Goal: Transaction & Acquisition: Purchase product/service

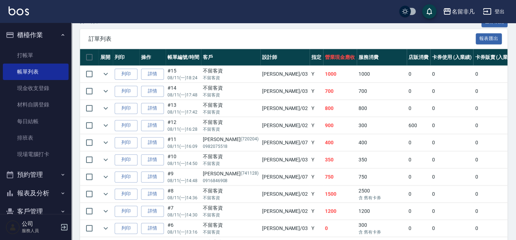
scroll to position [162, 0]
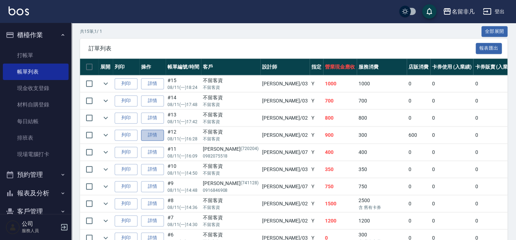
click at [148, 136] on link "詳情" at bounding box center [152, 135] width 23 height 11
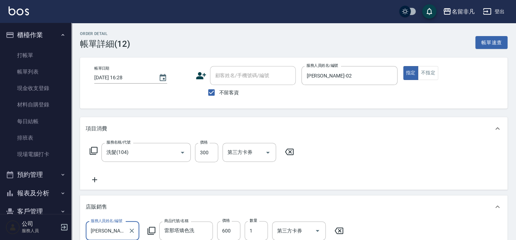
type input "[DATE] 16:28"
checkbox input "true"
type input "[PERSON_NAME]-02"
type input "洗髮(104)"
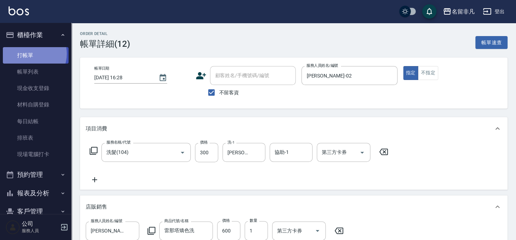
click at [31, 54] on link "打帳單" at bounding box center [36, 55] width 66 height 16
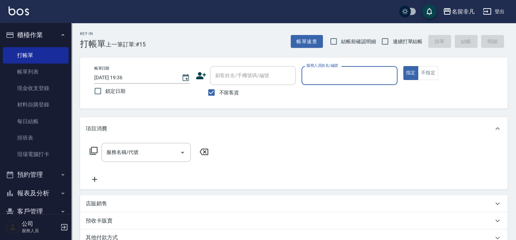
click at [349, 80] on input "服務人員姓名/編號" at bounding box center [349, 75] width 89 height 12
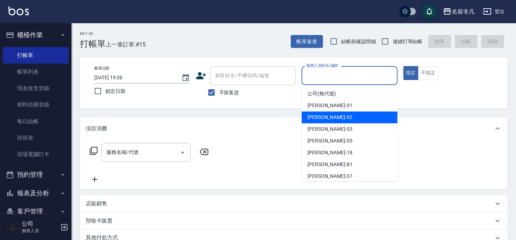
click at [336, 113] on div "[PERSON_NAME]-02" at bounding box center [350, 117] width 96 height 12
type input "[PERSON_NAME]-02"
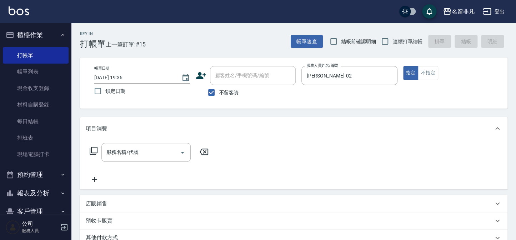
click at [92, 149] on icon at bounding box center [93, 150] width 9 height 9
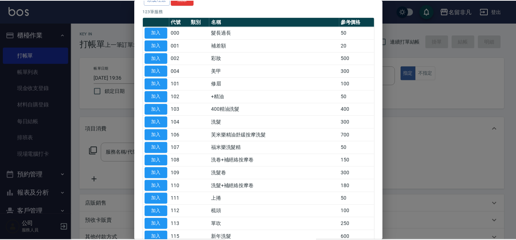
scroll to position [65, 0]
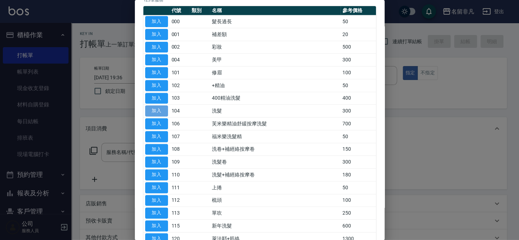
click at [161, 109] on button "加入" at bounding box center [156, 110] width 23 height 11
type input "洗髮(104)"
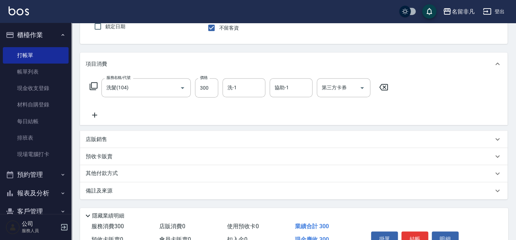
scroll to position [103, 0]
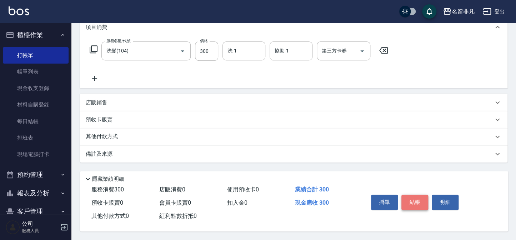
click at [413, 201] on button "結帳" at bounding box center [414, 202] width 27 height 15
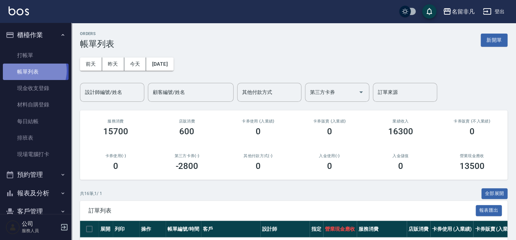
click at [32, 71] on link "帳單列表" at bounding box center [36, 72] width 66 height 16
click at [25, 40] on button "櫃檯作業" at bounding box center [36, 35] width 66 height 19
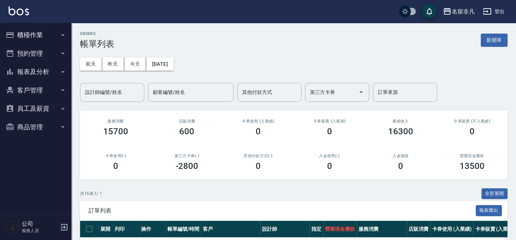
click at [30, 73] on button "報表及分析" at bounding box center [36, 71] width 66 height 19
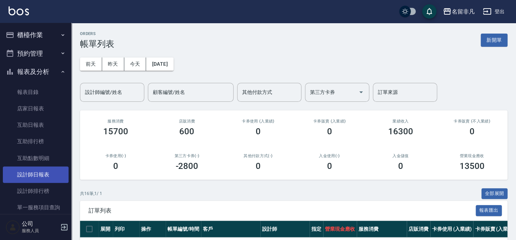
drag, startPoint x: 35, startPoint y: 173, endPoint x: 39, endPoint y: 170, distance: 5.6
click at [35, 173] on link "設計師日報表" at bounding box center [36, 174] width 66 height 16
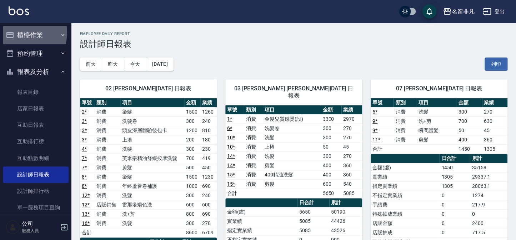
click at [24, 32] on button "櫃檯作業" at bounding box center [36, 35] width 66 height 19
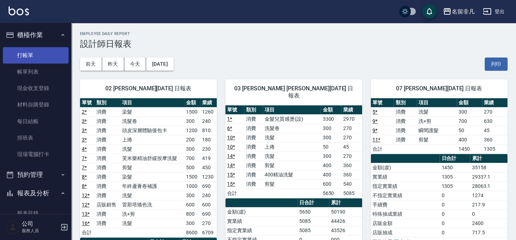
click at [21, 54] on link "打帳單" at bounding box center [36, 55] width 66 height 16
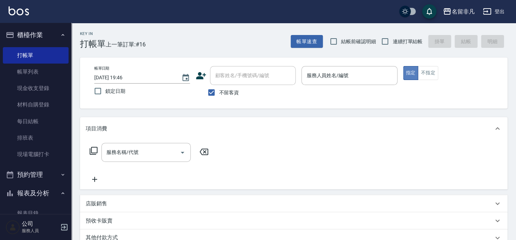
click at [407, 73] on button "指定" at bounding box center [410, 73] width 15 height 14
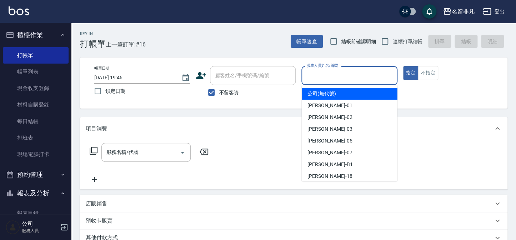
click at [347, 73] on input "服務人員姓名/編號" at bounding box center [349, 75] width 89 height 12
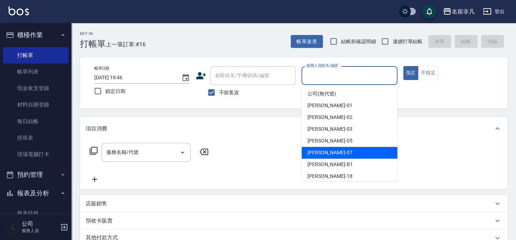
click at [328, 152] on span "[PERSON_NAME]-07" at bounding box center [329, 152] width 45 height 7
type input "[PERSON_NAME]-07"
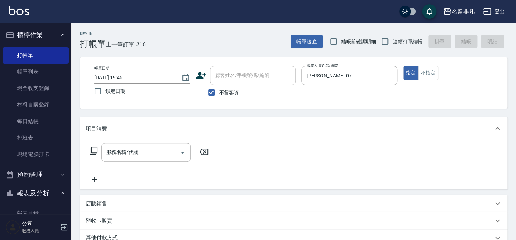
click at [91, 147] on icon at bounding box center [94, 151] width 8 height 8
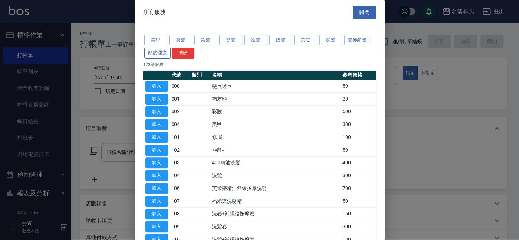
click at [149, 50] on button "頭皮理療" at bounding box center [158, 52] width 26 height 11
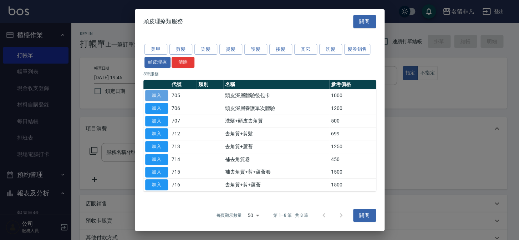
click at [157, 95] on button "加入" at bounding box center [156, 95] width 23 height 11
type input "頭皮深層體驗後包卡(705)"
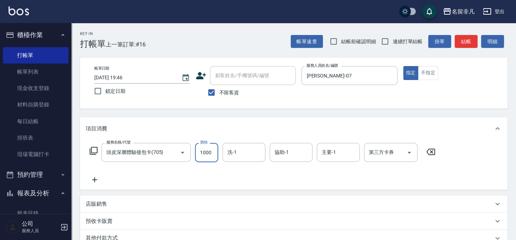
click at [211, 153] on input "1000" at bounding box center [206, 152] width 23 height 19
click at [411, 153] on icon "Open" at bounding box center [409, 152] width 9 height 9
type input "1150"
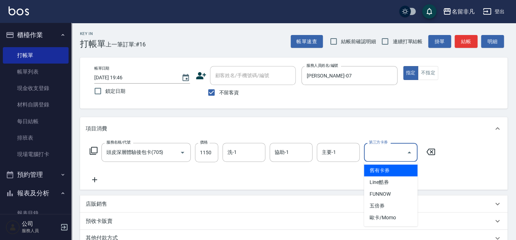
click at [394, 171] on span "舊有卡券" at bounding box center [391, 171] width 54 height 12
type input "舊有卡券"
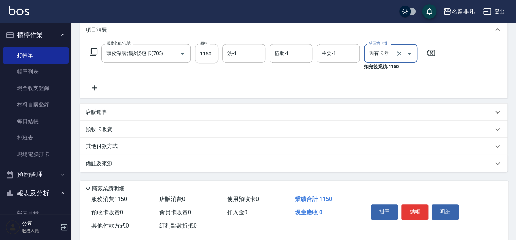
scroll to position [110, 0]
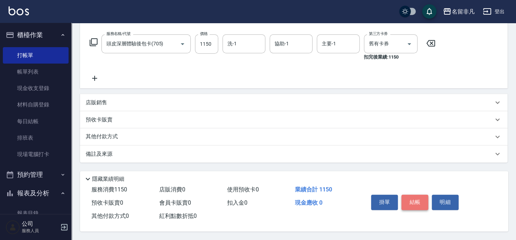
click at [419, 201] on button "結帳" at bounding box center [414, 202] width 27 height 15
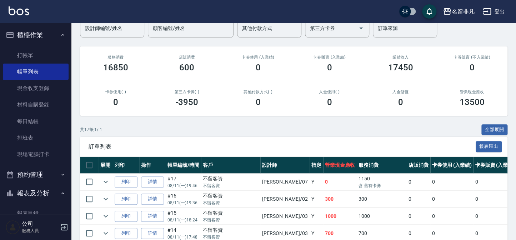
scroll to position [65, 0]
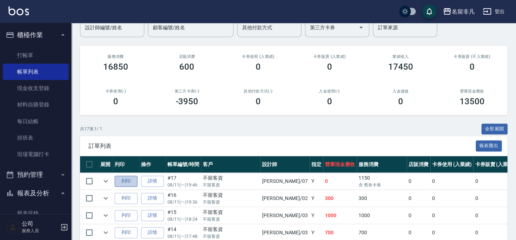
click at [127, 181] on button "列印" at bounding box center [126, 181] width 23 height 11
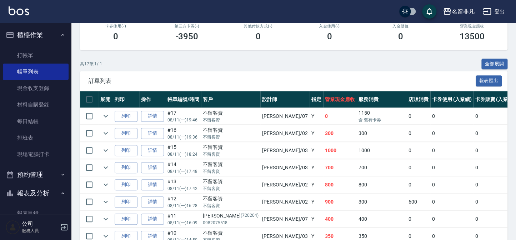
scroll to position [162, 0]
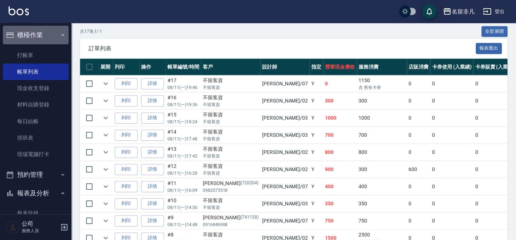
click at [41, 36] on button "櫃檯作業" at bounding box center [36, 35] width 66 height 19
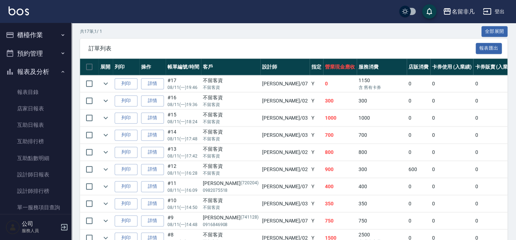
click at [36, 69] on button "報表及分析" at bounding box center [36, 71] width 66 height 19
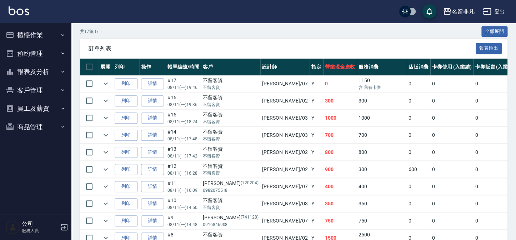
click at [31, 76] on button "報表及分析" at bounding box center [36, 71] width 66 height 19
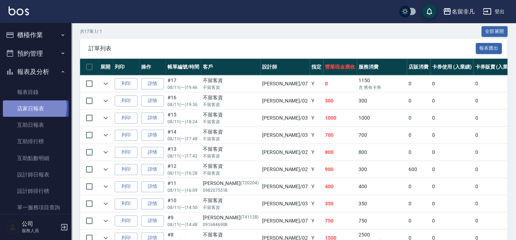
click at [29, 107] on link "店家日報表" at bounding box center [36, 108] width 66 height 16
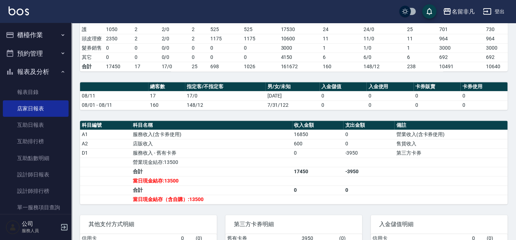
scroll to position [162, 0]
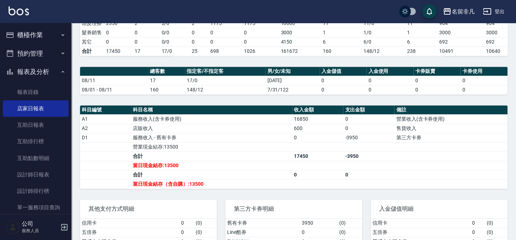
click at [54, 71] on button "報表及分析" at bounding box center [36, 71] width 66 height 19
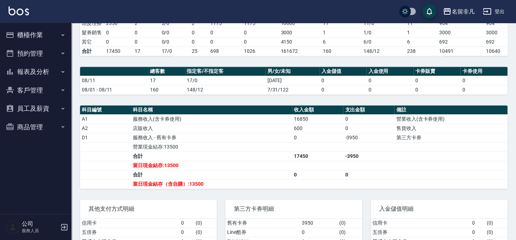
click at [51, 40] on button "櫃檯作業" at bounding box center [36, 35] width 66 height 19
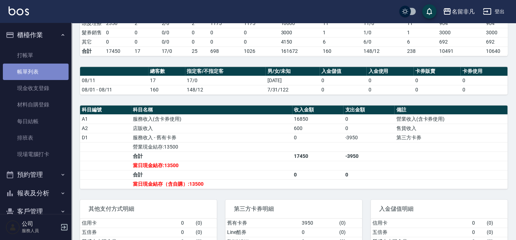
click at [55, 72] on link "帳單列表" at bounding box center [36, 72] width 66 height 16
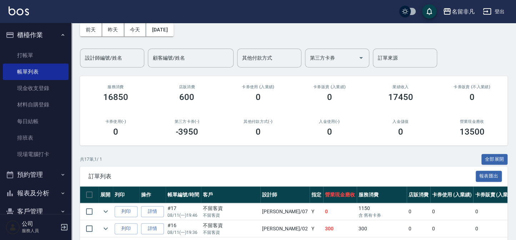
scroll to position [65, 0]
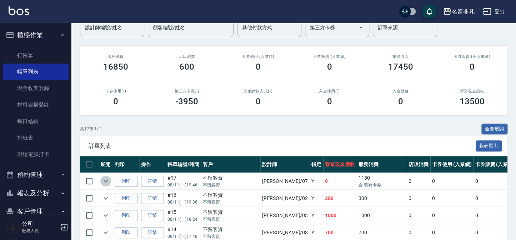
click at [102, 180] on icon "expand row" at bounding box center [105, 181] width 9 height 9
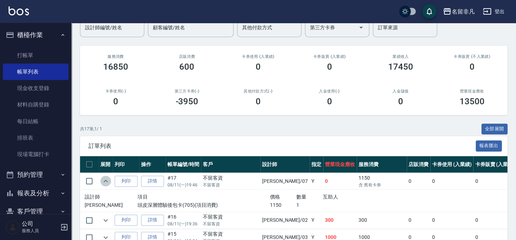
click at [102, 180] on icon "expand row" at bounding box center [105, 181] width 9 height 9
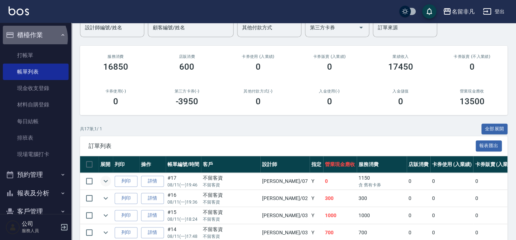
click at [33, 38] on button "櫃檯作業" at bounding box center [36, 35] width 66 height 19
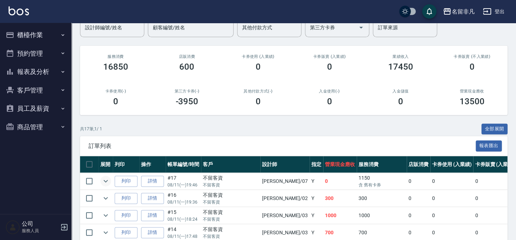
click at [39, 80] on button "報表及分析" at bounding box center [36, 71] width 66 height 19
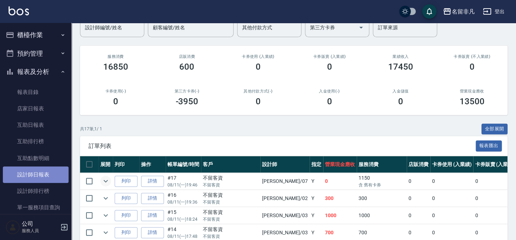
click at [39, 180] on link "設計師日報表" at bounding box center [36, 174] width 66 height 16
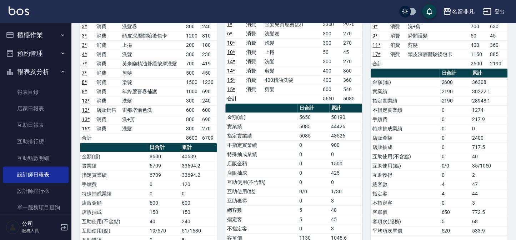
scroll to position [97, 0]
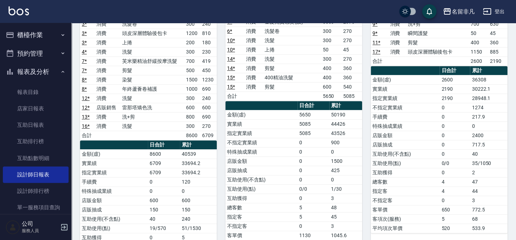
click at [42, 72] on button "報表及分析" at bounding box center [36, 71] width 66 height 19
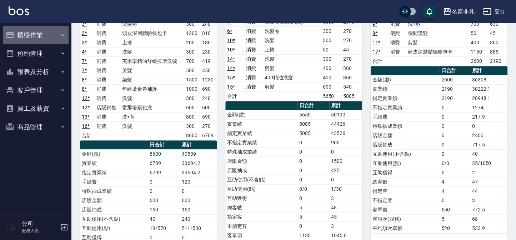
click at [35, 32] on button "櫃檯作業" at bounding box center [36, 35] width 66 height 19
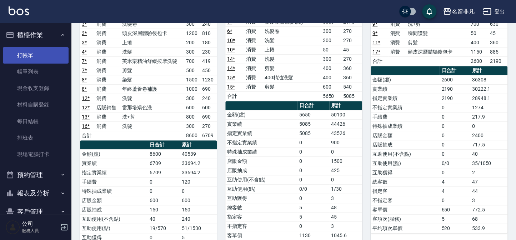
click at [38, 52] on link "打帳單" at bounding box center [36, 55] width 66 height 16
